Goal: Task Accomplishment & Management: Use online tool/utility

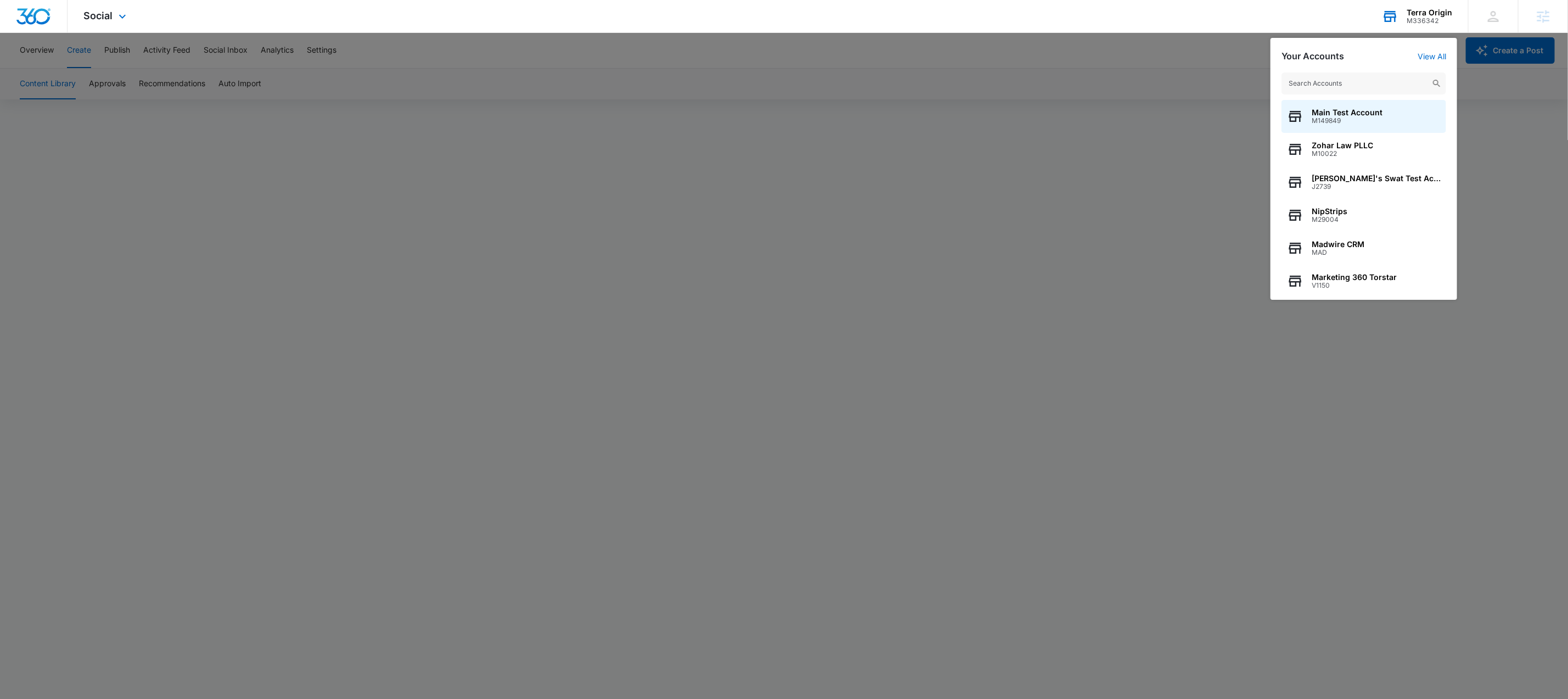
click at [1347, 84] on input "text" at bounding box center [1363, 83] width 164 height 22
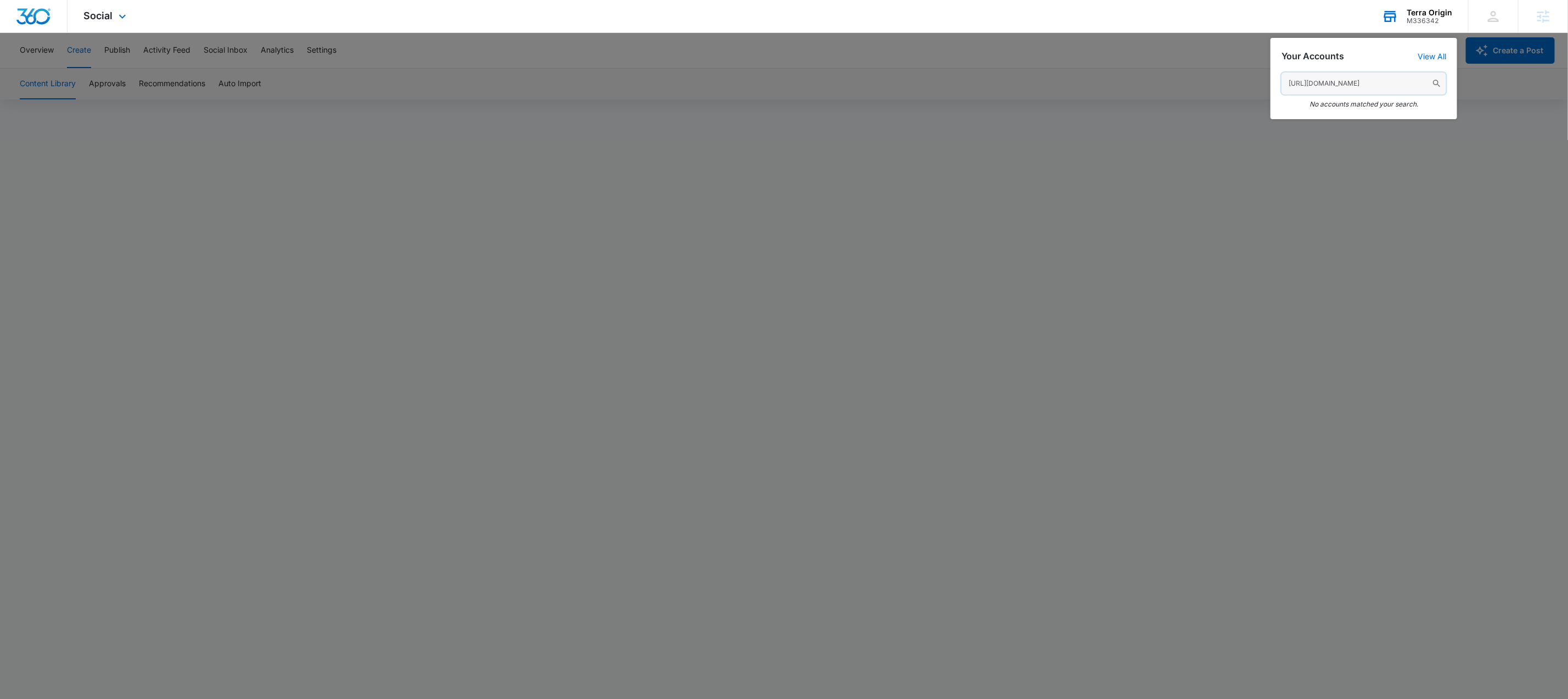
click at [1366, 83] on input "[URL][DOMAIN_NAME]" at bounding box center [1363, 83] width 164 height 22
paste input "M335455"
type input "M335455"
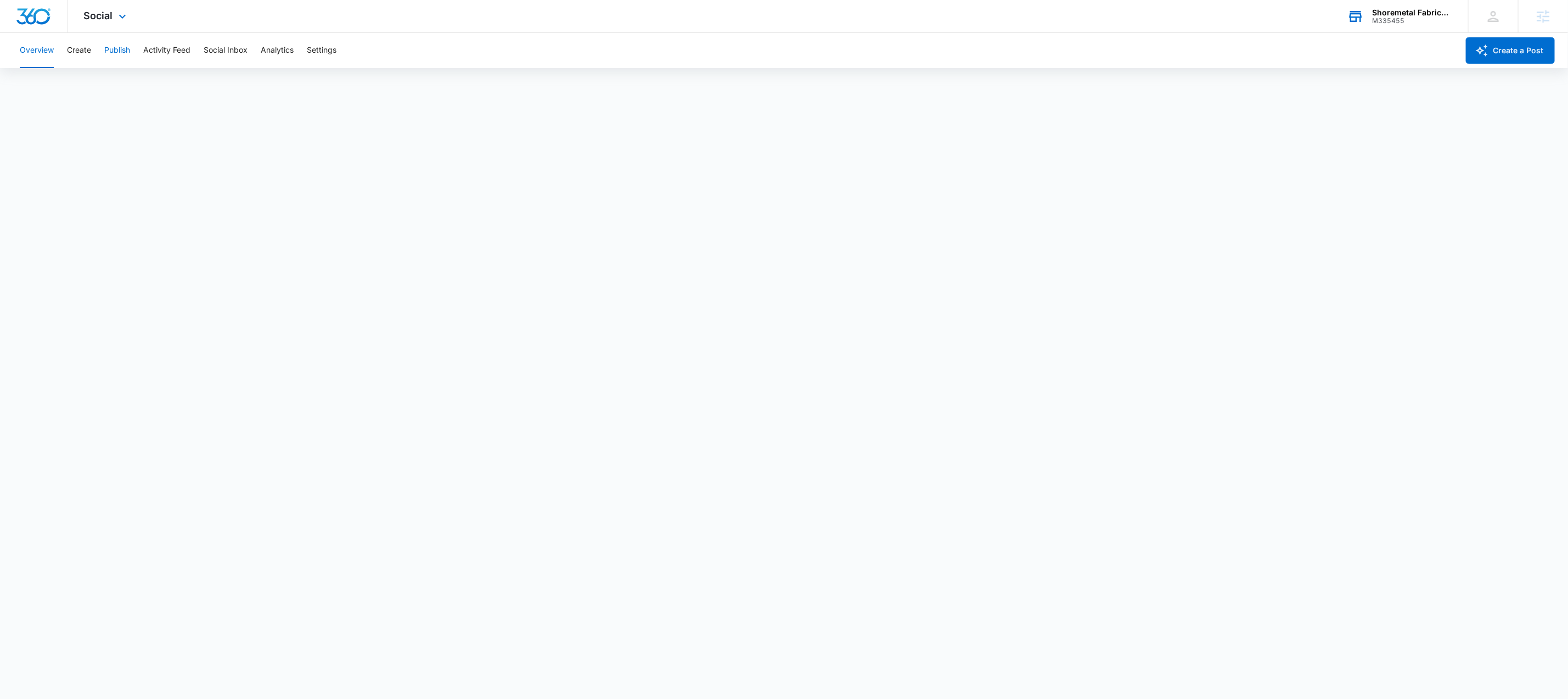
click at [120, 52] on button "Publish" at bounding box center [116, 51] width 26 height 36
click at [326, 51] on button "Settings" at bounding box center [321, 51] width 29 height 36
click at [48, 54] on button "Overview" at bounding box center [36, 51] width 34 height 36
click at [115, 52] on button "Publish" at bounding box center [116, 51] width 26 height 36
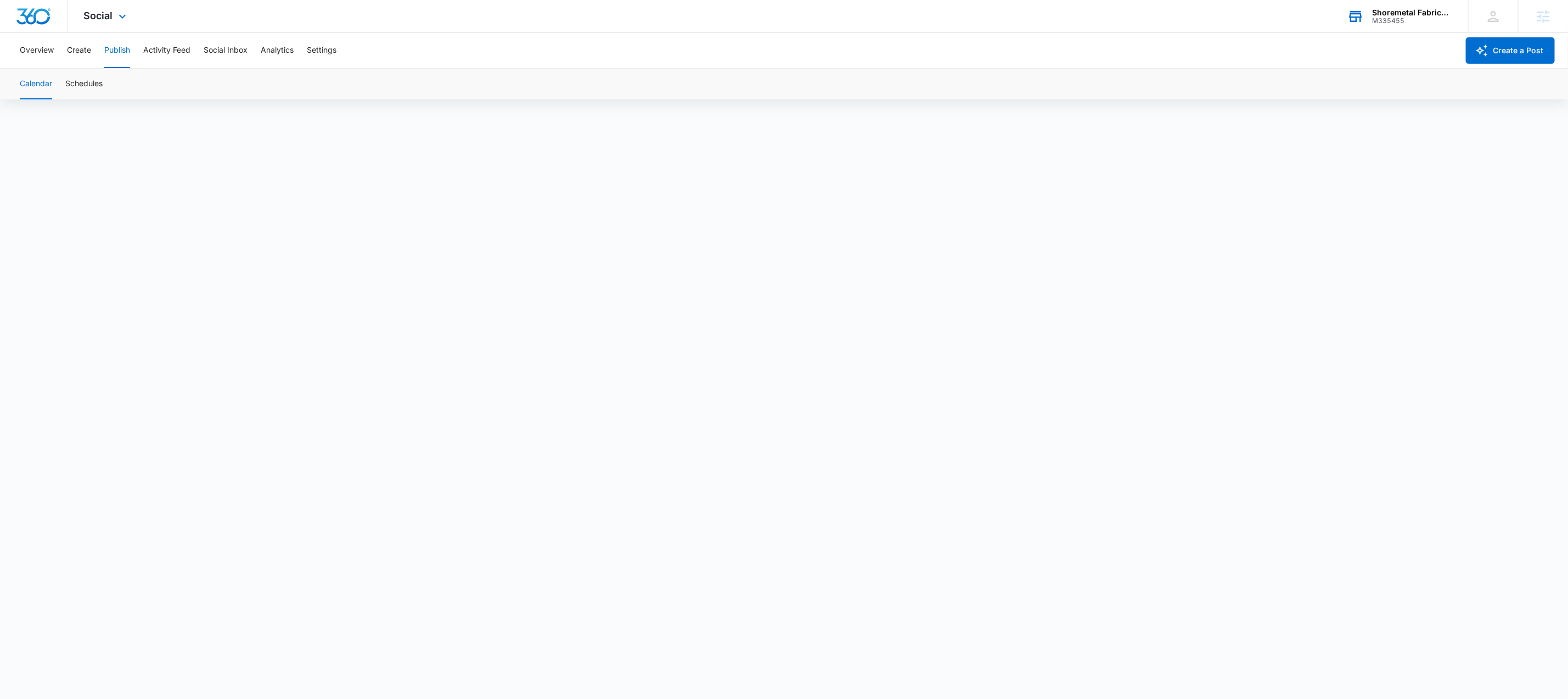
click at [421, 28] on div "Social Apps Reputation Websites Forms CRM Email Social Shop Payments Content Ad…" at bounding box center [784, 16] width 1568 height 33
click at [78, 54] on button "Create" at bounding box center [78, 51] width 24 height 36
click at [115, 51] on button "Publish" at bounding box center [116, 51] width 26 height 36
click at [917, 91] on div "Calendar Schedules" at bounding box center [784, 83] width 1541 height 31
